Goal: Obtain resource: Download file/media

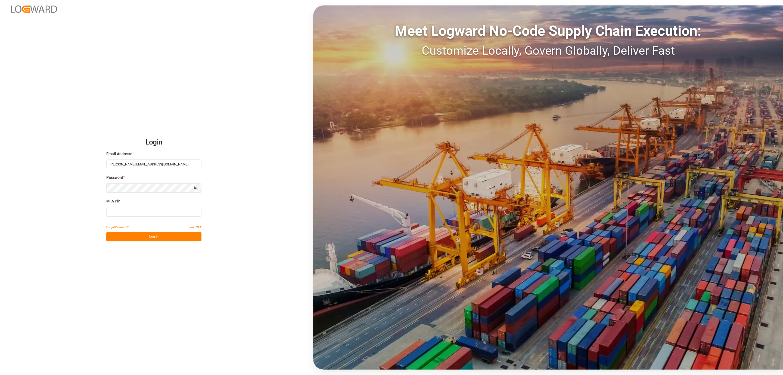
click at [122, 214] on input at bounding box center [153, 212] width 95 height 10
type input "518881"
click at [131, 236] on button "Log In" at bounding box center [153, 237] width 95 height 10
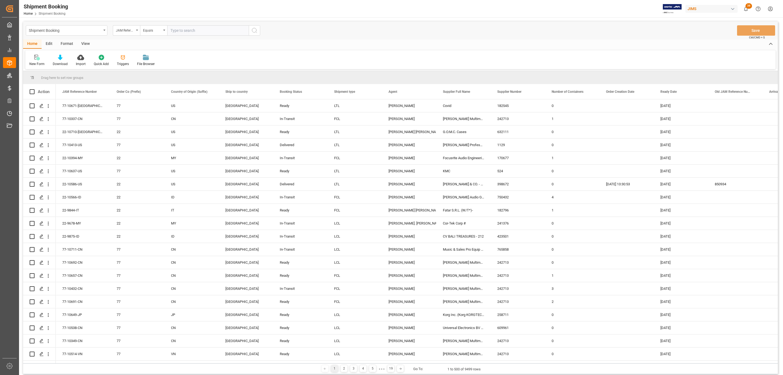
paste input "77-10445-CN"
type input "77-10445-CN"
click at [253, 34] on button "search button" at bounding box center [254, 30] width 11 height 10
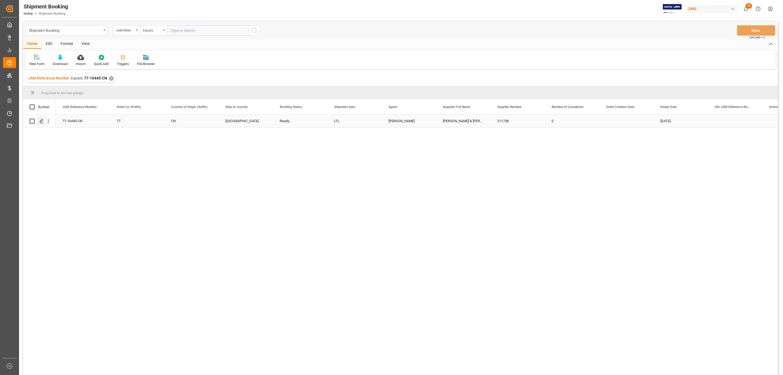
click at [44, 121] on icon "Press SPACE to select this row." at bounding box center [41, 121] width 4 height 4
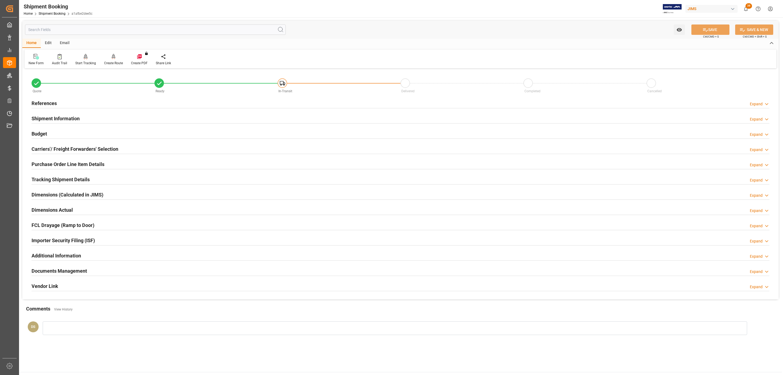
click at [50, 101] on h2 "References" at bounding box center [44, 103] width 25 height 7
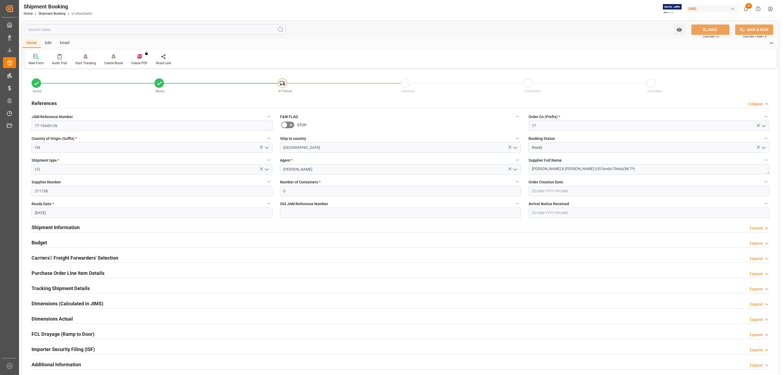
click at [50, 101] on h2 "References" at bounding box center [44, 103] width 25 height 7
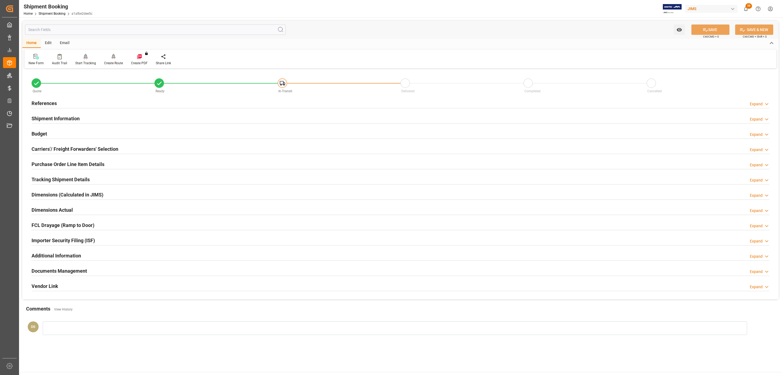
click at [49, 105] on h2 "References" at bounding box center [44, 103] width 25 height 7
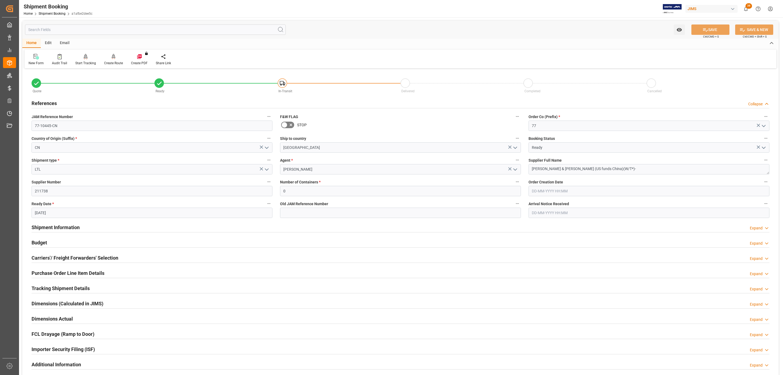
click at [49, 105] on h2 "References" at bounding box center [44, 103] width 25 height 7
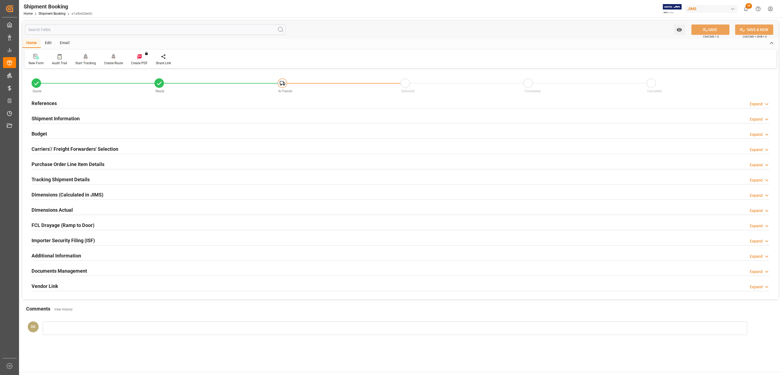
click at [47, 145] on div "Carriers'/ Freight Forwarders' Selection" at bounding box center [75, 148] width 87 height 10
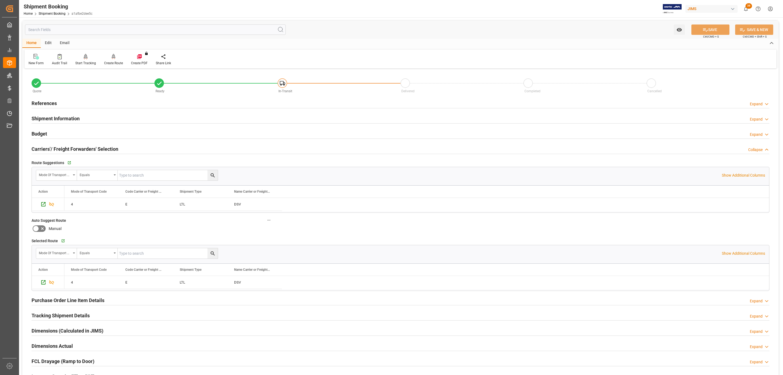
click at [48, 145] on h2 "Carriers'/ Freight Forwarders' Selection" at bounding box center [75, 148] width 87 height 7
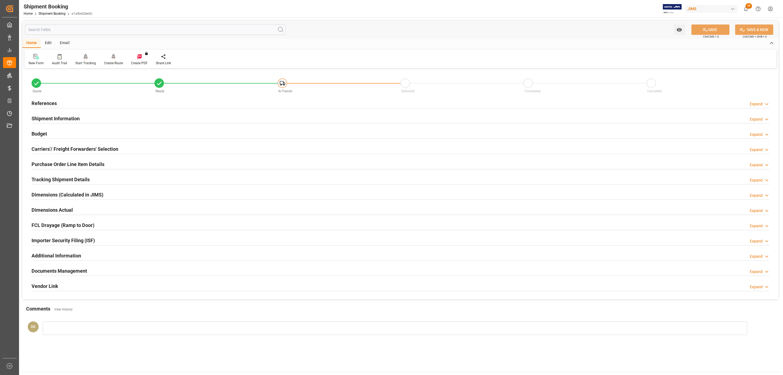
click at [45, 179] on h2 "Tracking Shipment Details" at bounding box center [61, 179] width 58 height 7
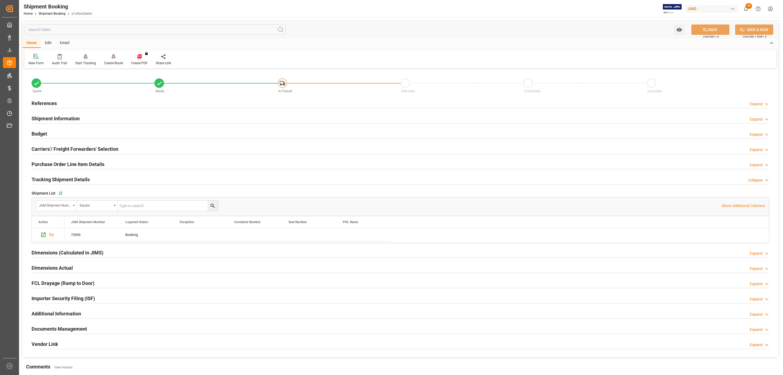
click at [59, 167] on h2 "Purchase Order Line Item Details" at bounding box center [68, 163] width 73 height 7
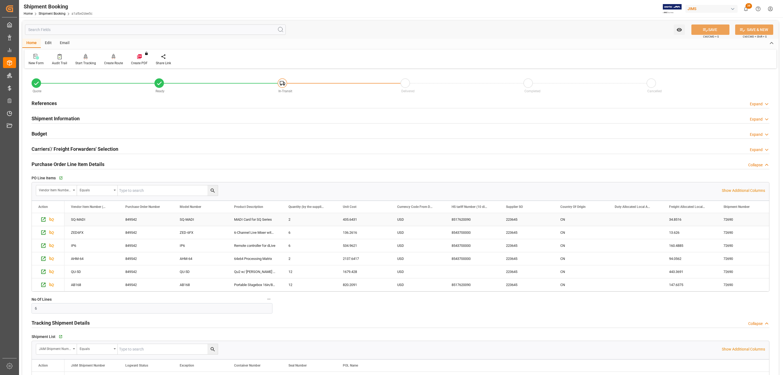
scroll to position [41, 0]
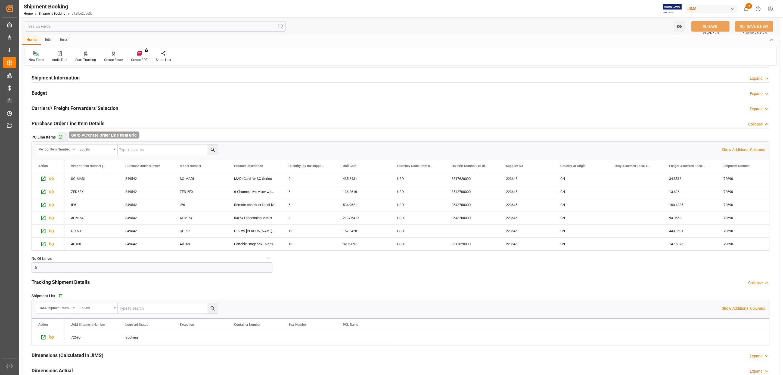
click at [61, 139] on icon "button" at bounding box center [61, 137] width 4 height 4
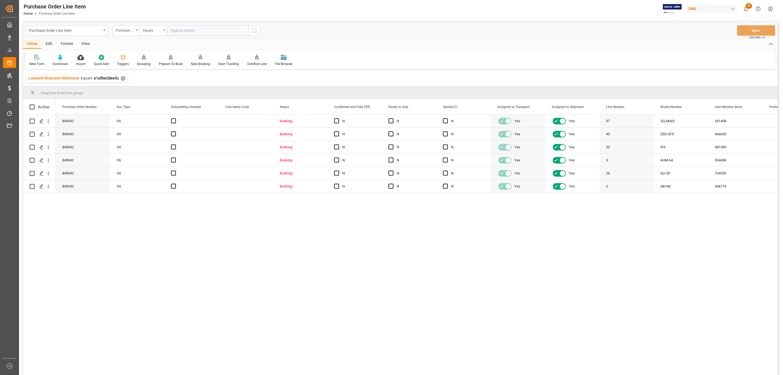
click at [90, 45] on div "View" at bounding box center [85, 43] width 17 height 9
click at [63, 62] on div "Standard Templates" at bounding box center [61, 63] width 27 height 5
click at [83, 103] on div "HS Listing CANADA" at bounding box center [76, 99] width 53 height 11
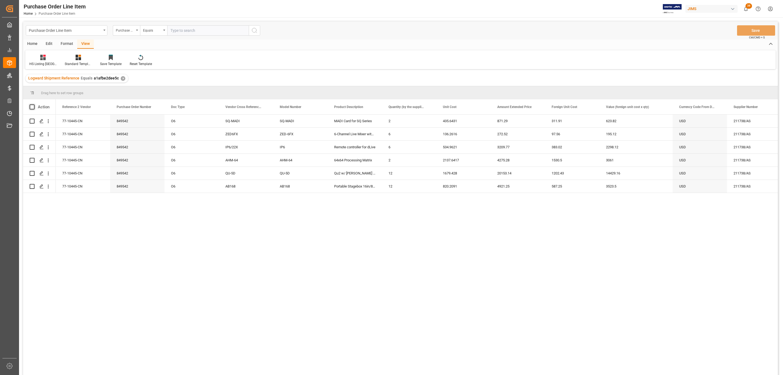
click at [32, 108] on span at bounding box center [32, 106] width 5 height 5
click at [34, 104] on input "checkbox" at bounding box center [34, 104] width 0 height 0
checkbox input "true"
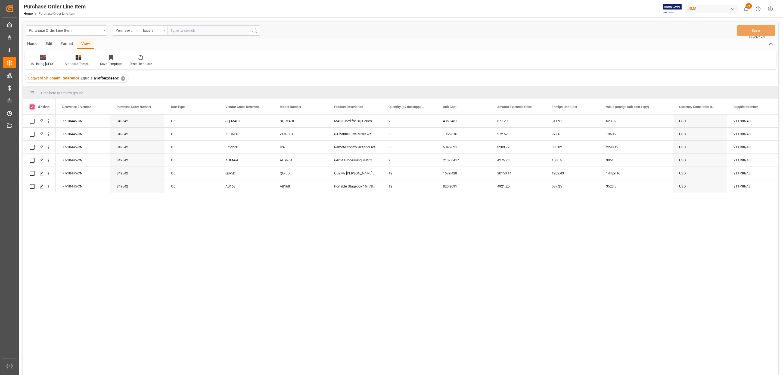
checkbox input "true"
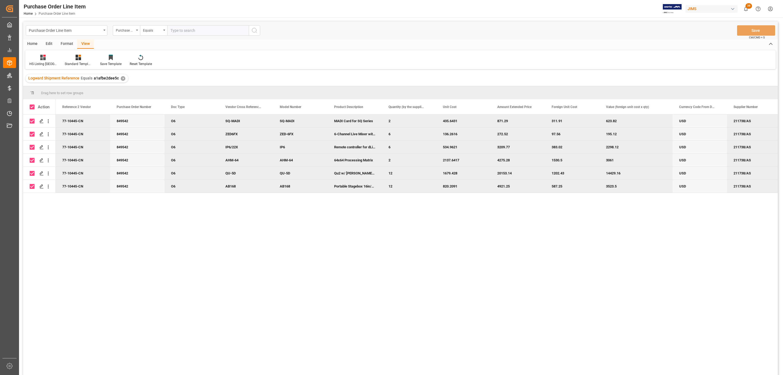
click at [30, 43] on div "Home" at bounding box center [32, 43] width 18 height 9
click at [58, 57] on icon at bounding box center [60, 57] width 5 height 5
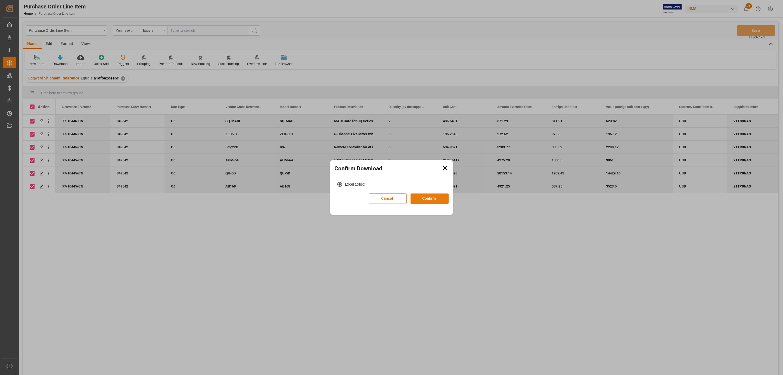
click at [424, 196] on button "Confirm" at bounding box center [430, 198] width 38 height 10
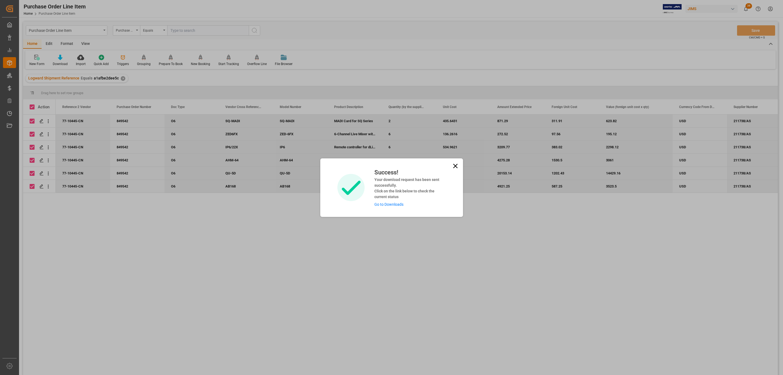
click at [398, 206] on div "Success! Your download request has been sent successfully. Click on the link be…" at bounding box center [407, 187] width 75 height 39
click at [397, 206] on link "Go to Downloads" at bounding box center [388, 204] width 29 height 4
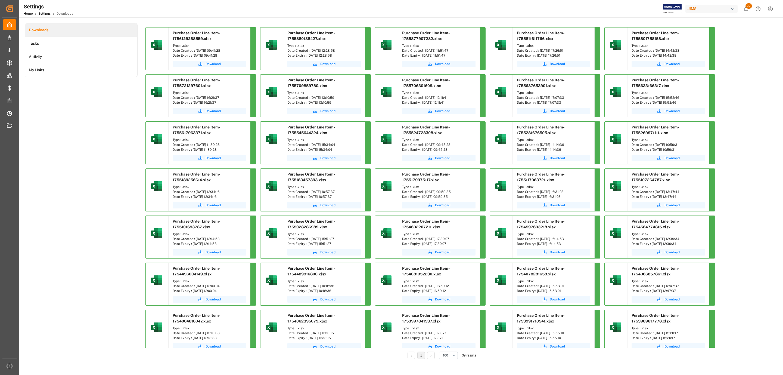
click at [207, 66] on span "Download" at bounding box center [213, 63] width 15 height 5
click at [219, 64] on span "Download" at bounding box center [213, 63] width 15 height 5
